Goal: Information Seeking & Learning: Learn about a topic

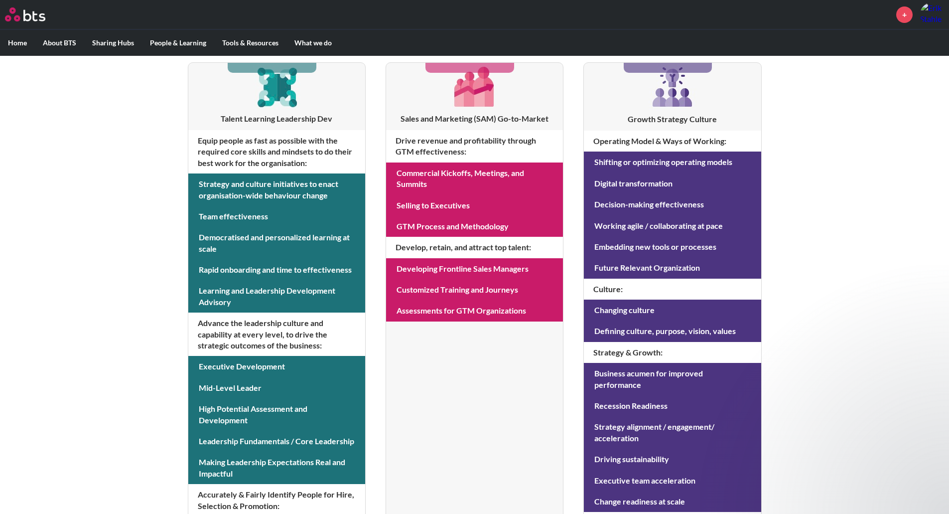
scroll to position [186, 0]
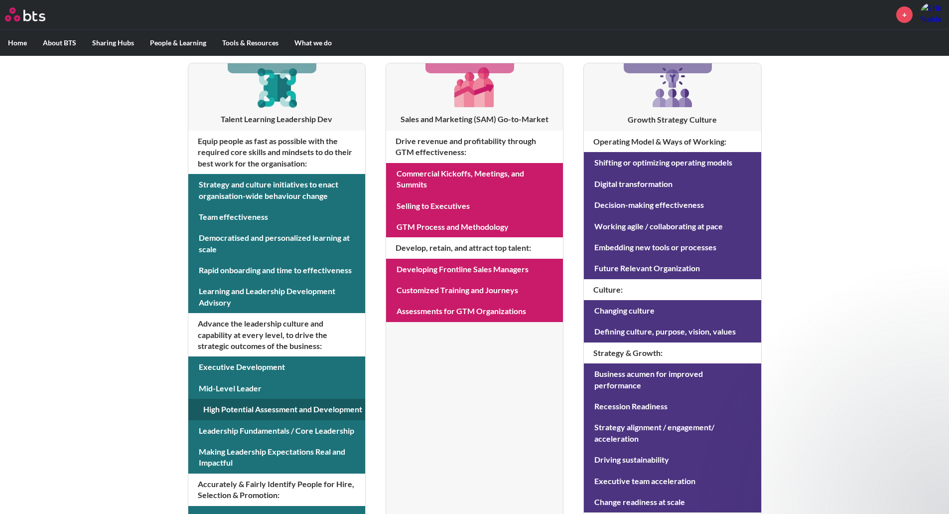
click at [225, 409] on link at bounding box center [276, 409] width 177 height 21
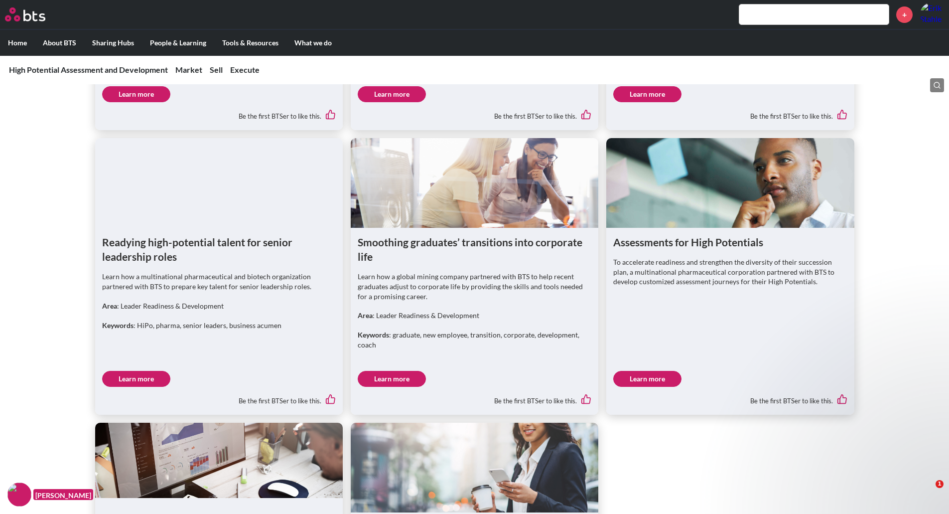
scroll to position [1609, 0]
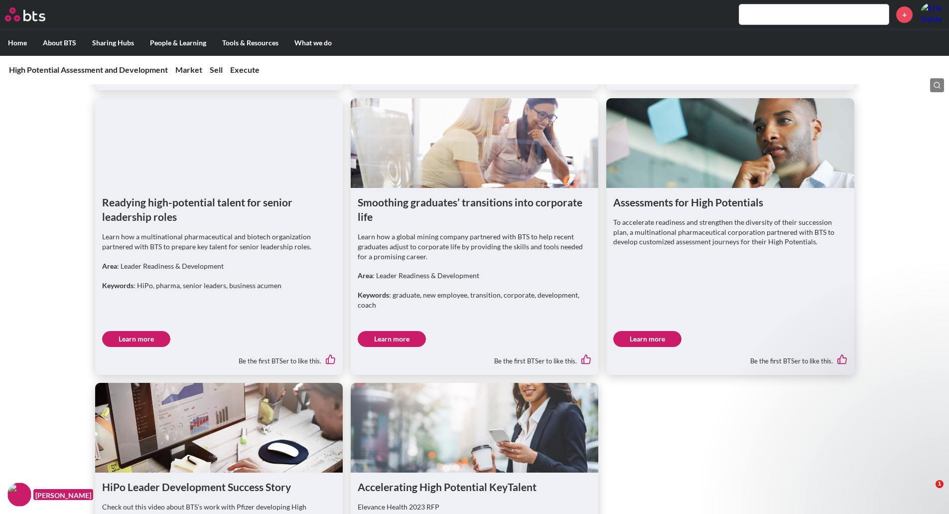
click at [142, 347] on link "Learn more" at bounding box center [136, 339] width 68 height 16
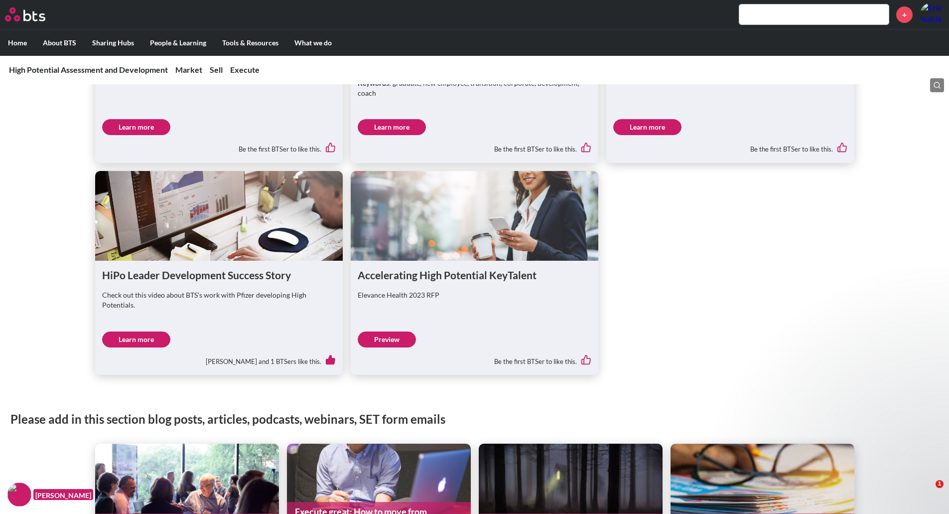
scroll to position [1821, 0]
click at [142, 347] on link "Learn more" at bounding box center [136, 339] width 68 height 16
click at [400, 347] on link "Preview" at bounding box center [387, 339] width 58 height 16
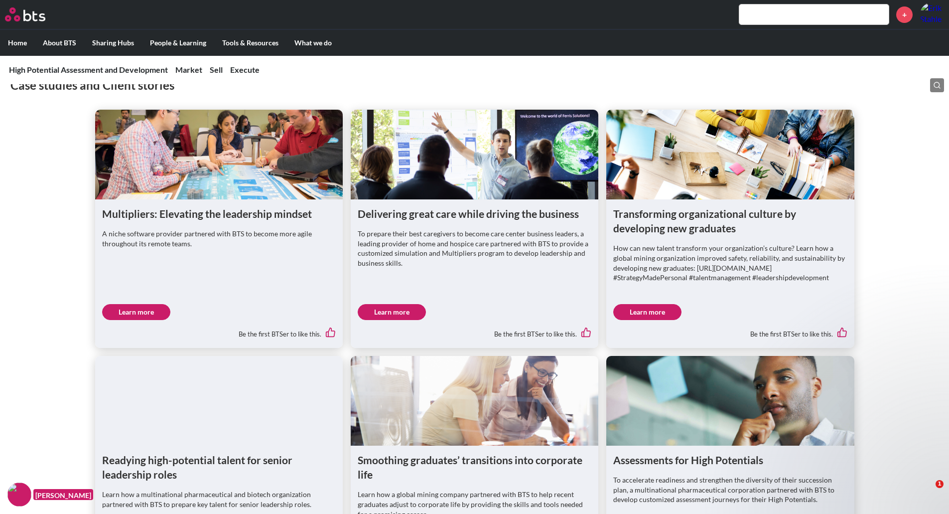
scroll to position [1351, 0]
click at [394, 320] on link "Learn more" at bounding box center [392, 313] width 68 height 16
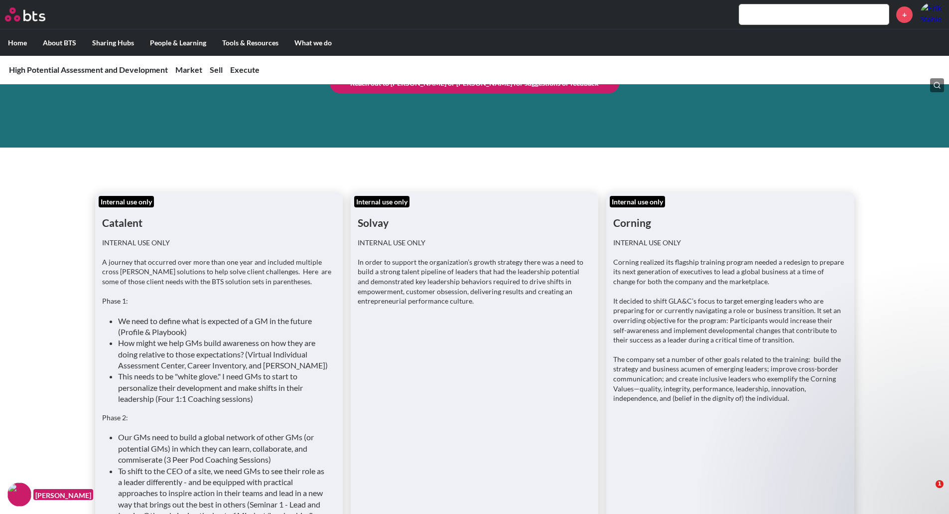
scroll to position [0, 0]
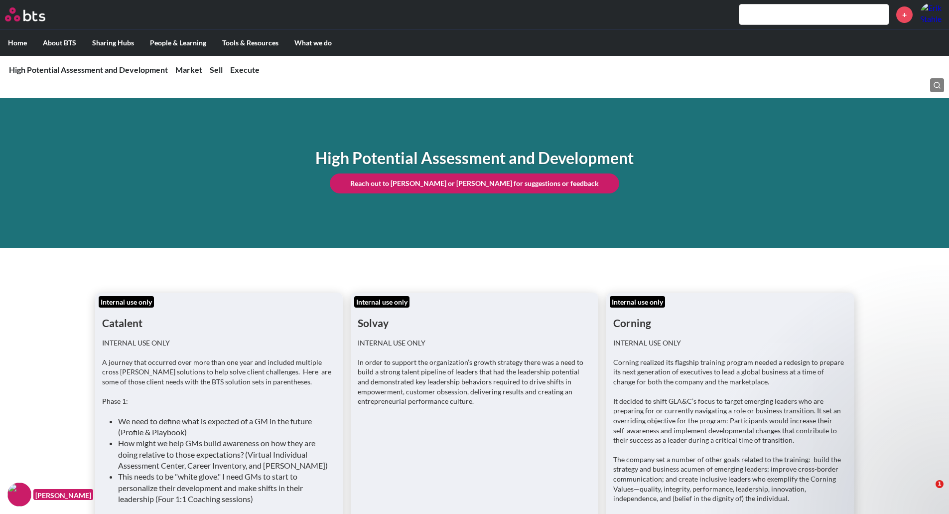
click at [776, 25] on div "+" at bounding box center [504, 14] width 881 height 24
click at [777, 11] on input "text" at bounding box center [815, 14] width 150 height 20
type input "cash flow conversion"
click at [850, 13] on input "cash flow conversion" at bounding box center [815, 14] width 150 height 20
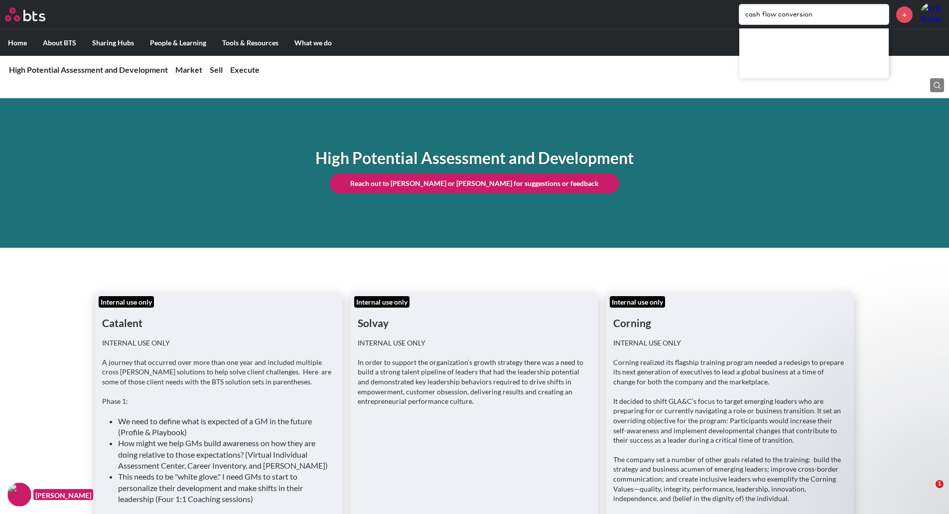
click at [653, 72] on nav "High Potential Assessment and Development Market Market Anchor POV Case studies…" at bounding box center [474, 69] width 949 height 29
